Goal: Download file/media

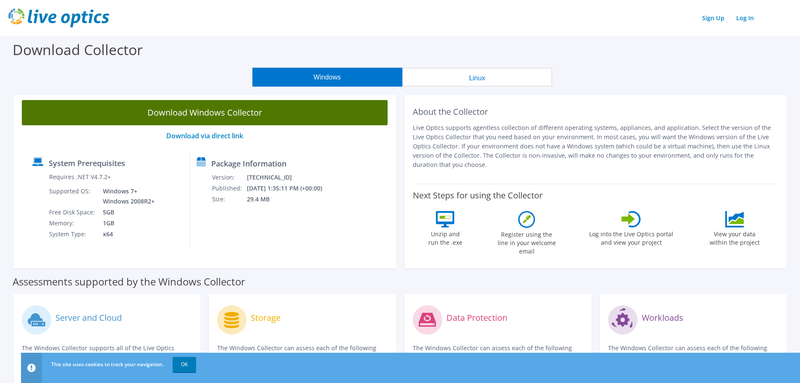
click at [243, 113] on link "Download Windows Collector" at bounding box center [205, 112] width 366 height 25
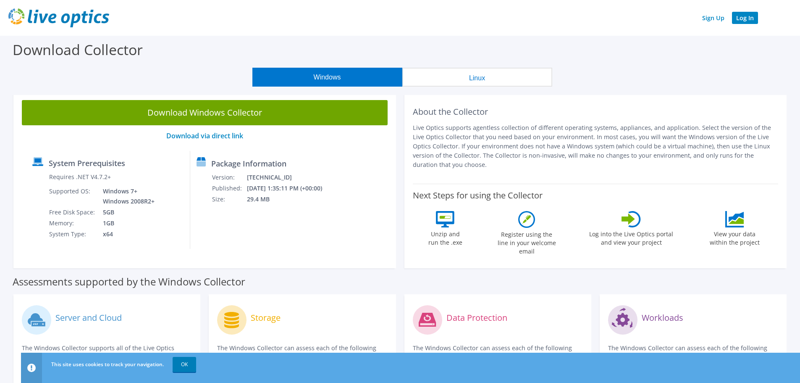
click at [740, 15] on link "Log In" at bounding box center [745, 18] width 26 height 12
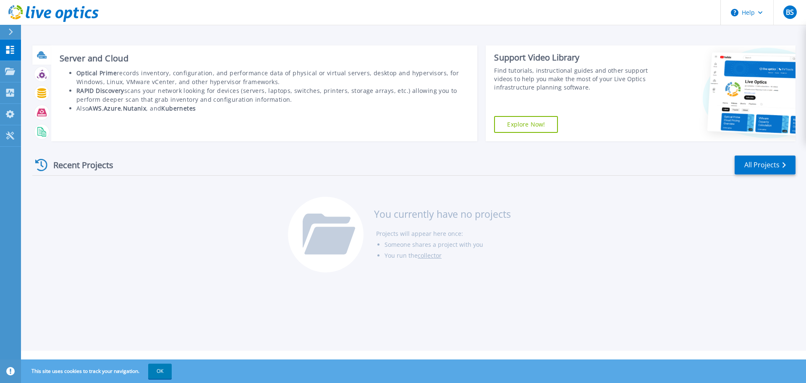
click at [43, 61] on div at bounding box center [41, 54] width 15 height 15
click at [35, 58] on div at bounding box center [41, 54] width 15 height 15
click at [45, 56] on icon at bounding box center [42, 55] width 10 height 10
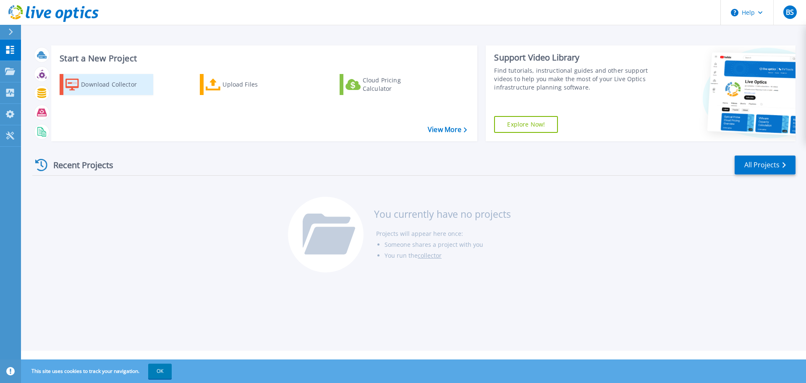
click at [92, 84] on div "Download Collector" at bounding box center [114, 84] width 67 height 17
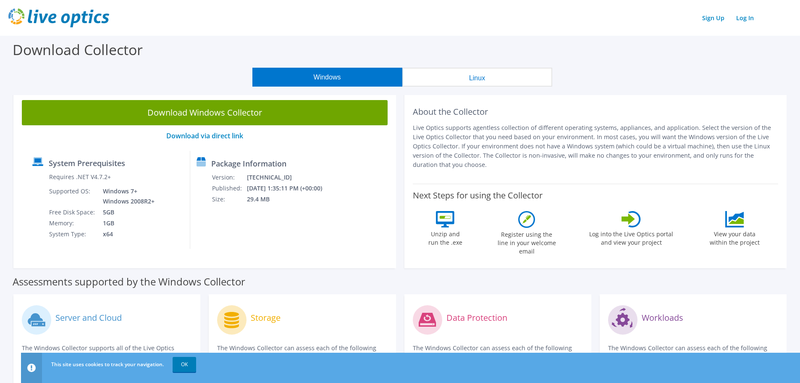
scroll to position [0, 0]
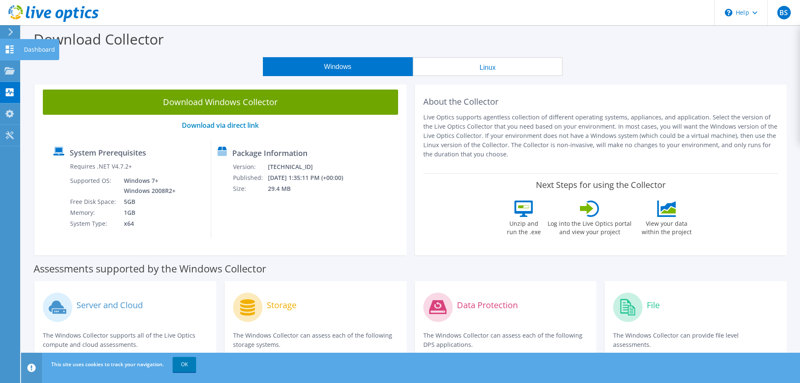
drag, startPoint x: 15, startPoint y: 51, endPoint x: 21, endPoint y: 47, distance: 7.0
click at [24, 47] on div "Dashboard" at bounding box center [39, 49] width 39 height 21
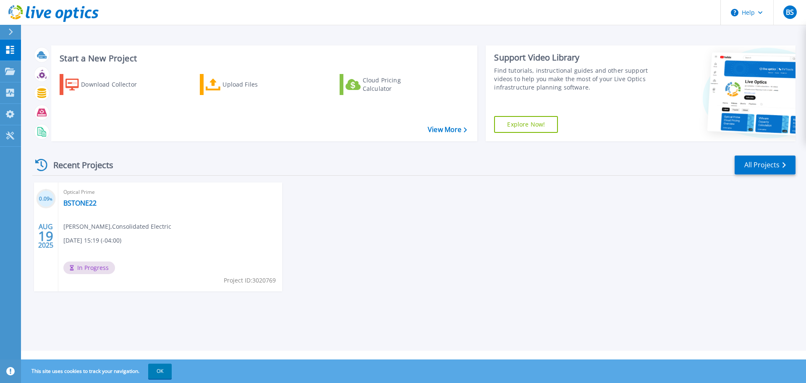
click at [121, 244] on span "[DATE] 15:19 (-04:00)" at bounding box center [92, 240] width 58 height 9
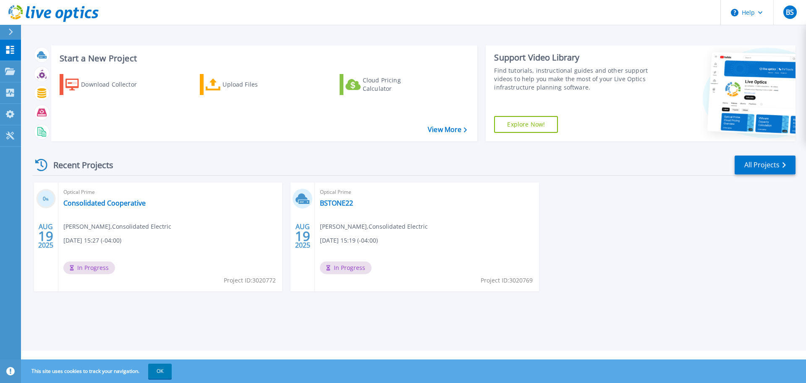
click at [54, 243] on div "[DATE]" at bounding box center [46, 235] width 16 height 31
